Goal: Book appointment/travel/reservation

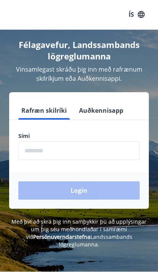
scroll to position [0, 0]
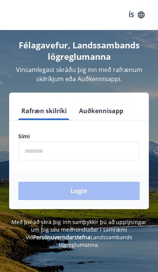
click at [120, 147] on input "phone" at bounding box center [78, 151] width 121 height 19
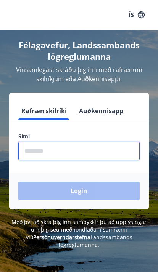
scroll to position [0, 0]
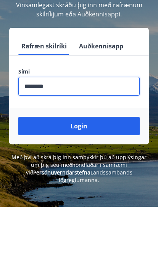
type input "********"
click at [128, 182] on button "Login" at bounding box center [78, 191] width 121 height 18
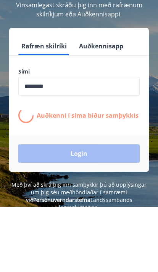
scroll to position [65, 0]
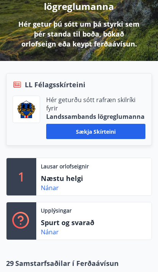
scroll to position [135, 0]
click at [115, 180] on p "Næstu helgi" at bounding box center [79, 178] width 76 height 10
click at [65, 182] on p "Næstu helgi" at bounding box center [79, 178] width 76 height 10
click at [51, 186] on link "Nánar" at bounding box center [50, 188] width 18 height 8
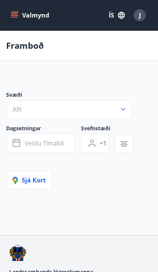
type input "*"
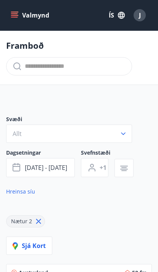
click at [17, 15] on icon "menu" at bounding box center [15, 15] width 8 height 8
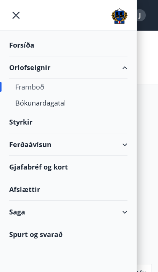
click at [30, 102] on div "Bókunardagatal" at bounding box center [68, 103] width 106 height 16
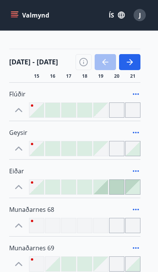
scroll to position [137, 0]
click at [135, 63] on button "button" at bounding box center [129, 62] width 21 height 16
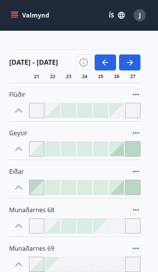
click at [133, 62] on icon "button" at bounding box center [130, 62] width 6 height 1
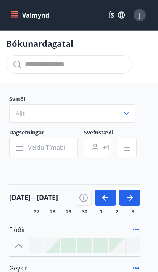
scroll to position [0, 0]
